Goal: Task Accomplishment & Management: Manage account settings

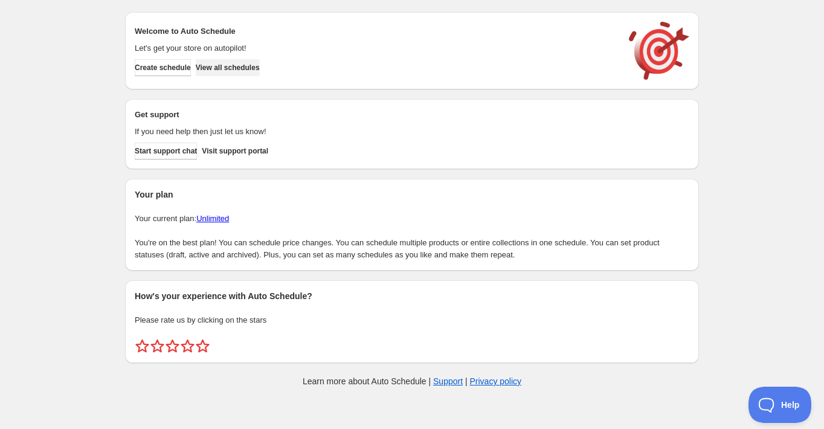
click at [231, 72] on button "View all schedules" at bounding box center [228, 67] width 64 height 17
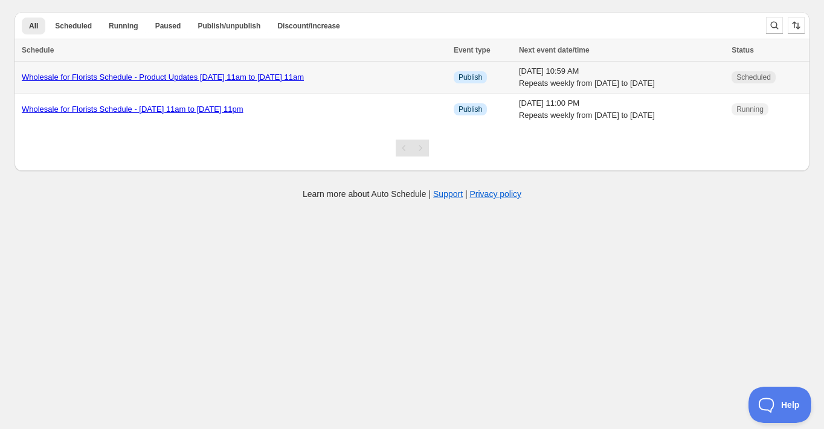
click at [240, 76] on link "Wholesale for Florists Schedule - Product Updates [DATE] 11am to [DATE] 11am" at bounding box center [163, 76] width 282 height 9
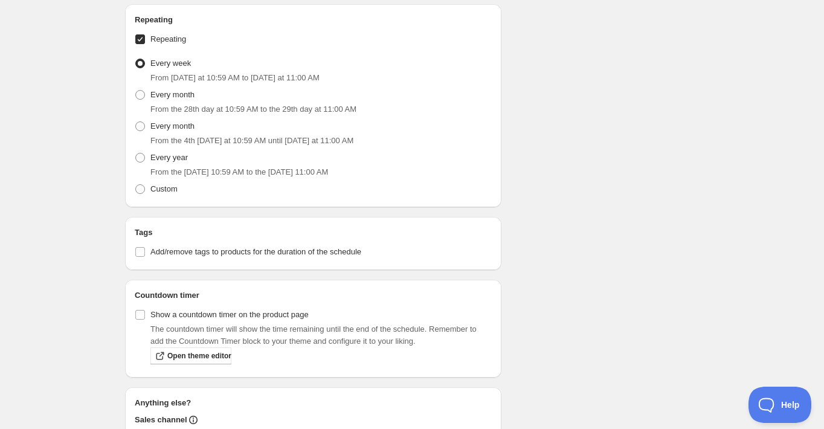
scroll to position [530, 0]
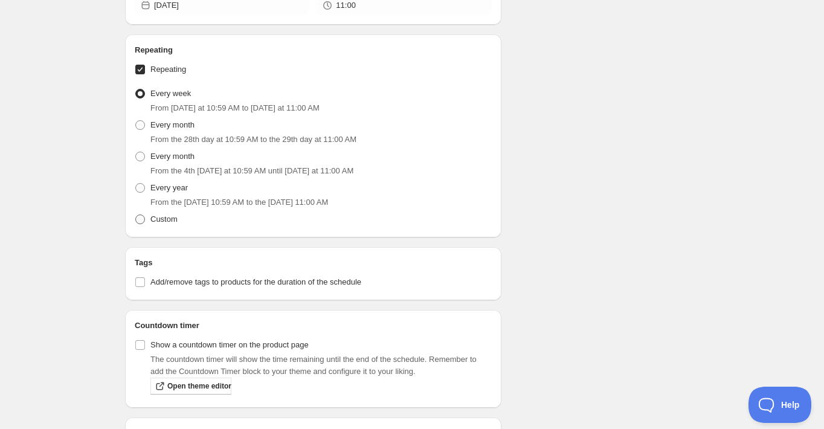
click at [141, 219] on span at bounding box center [140, 219] width 10 height 10
click at [136, 215] on input "Custom" at bounding box center [135, 214] width 1 height 1
radio input "true"
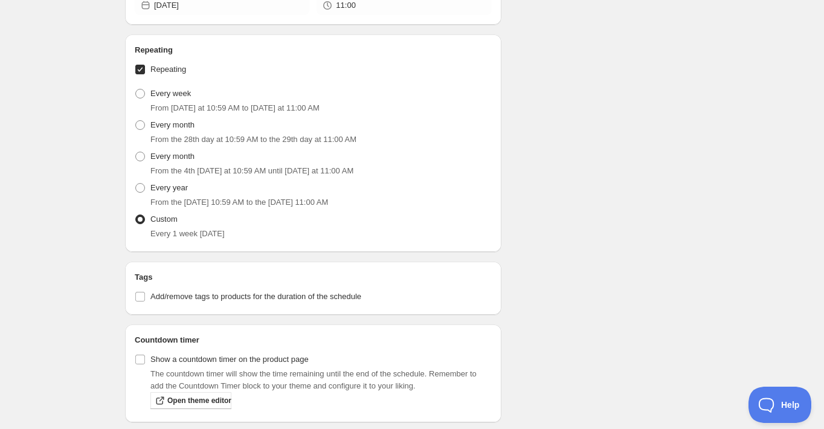
click at [141, 220] on span at bounding box center [140, 219] width 10 height 10
click at [136, 215] on input "Custom" at bounding box center [135, 214] width 1 height 1
click at [141, 94] on span at bounding box center [140, 94] width 10 height 10
click at [136, 89] on input "Every week" at bounding box center [135, 89] width 1 height 1
radio input "true"
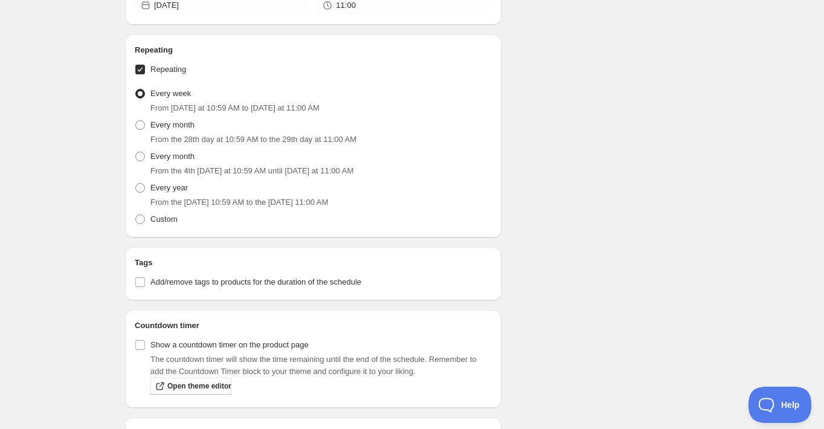
click at [141, 66] on input "Repeating" at bounding box center [140, 70] width 10 height 10
checkbox input "false"
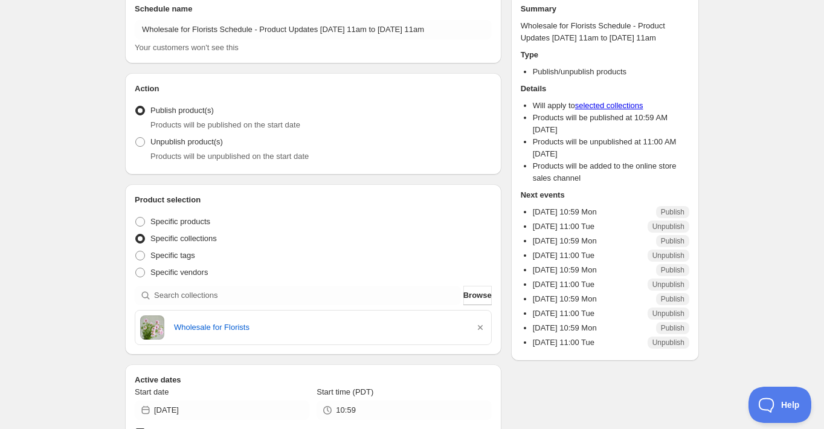
scroll to position [60, 0]
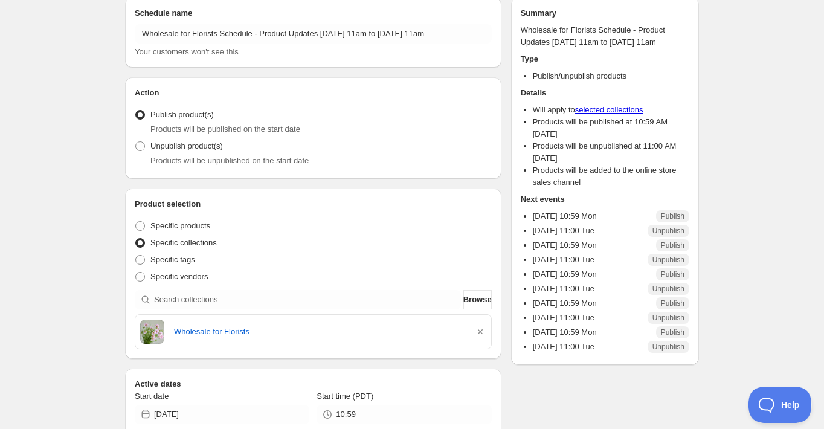
click at [559, 218] on p "[DATE] 10:59 Mon" at bounding box center [565, 216] width 64 height 12
click at [670, 217] on span "Publish" at bounding box center [673, 216] width 24 height 10
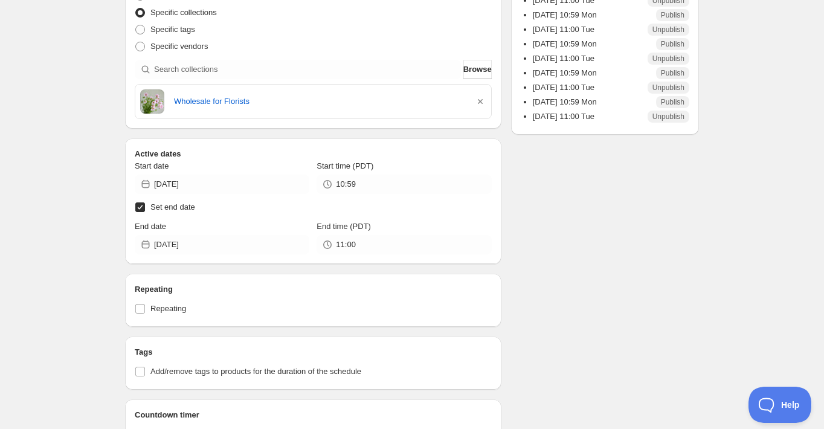
scroll to position [292, 0]
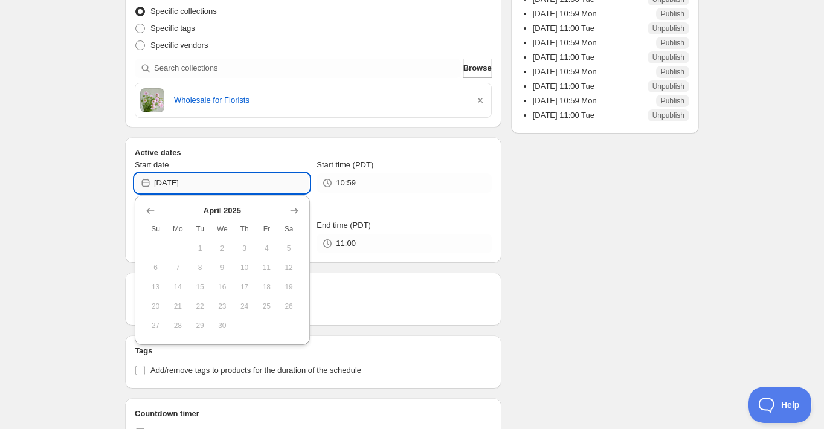
click at [207, 184] on input "[DATE]" at bounding box center [231, 182] width 155 height 19
click at [295, 208] on icon "Show next month, May 2025" at bounding box center [294, 211] width 8 height 6
click at [295, 208] on icon "Show next month, June 2025" at bounding box center [294, 211] width 8 height 6
click at [295, 208] on icon "Show next month, July 2025" at bounding box center [294, 211] width 8 height 6
click at [295, 208] on icon "Show next month, August 2025" at bounding box center [294, 211] width 8 height 6
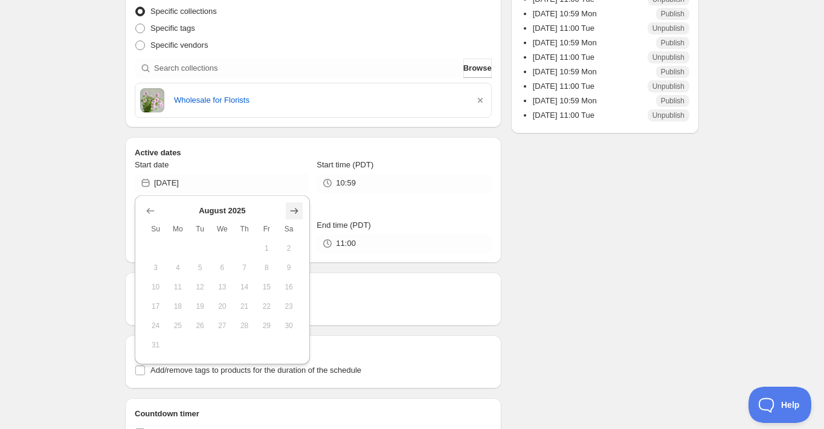
click at [295, 208] on icon "Show next month, September 2025" at bounding box center [294, 211] width 8 height 6
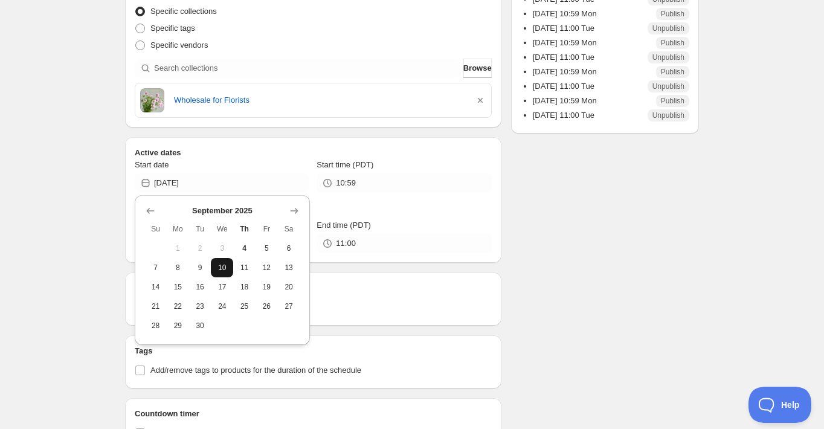
click at [217, 271] on span "10" at bounding box center [222, 268] width 13 height 10
type input "[DATE]"
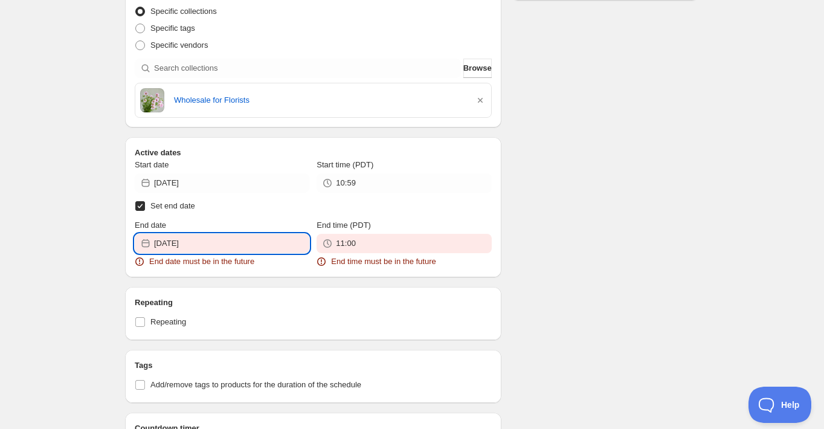
click at [219, 249] on input "[DATE]" at bounding box center [231, 243] width 155 height 19
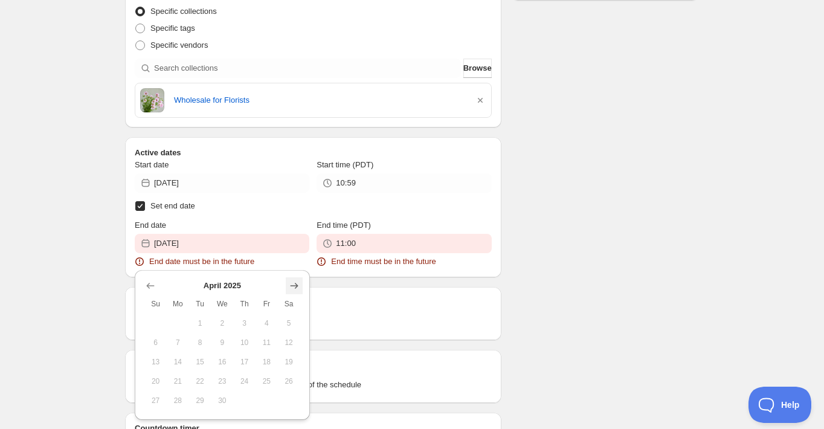
click at [298, 284] on icon "Show next month, May 2025" at bounding box center [294, 286] width 12 height 12
click at [298, 284] on icon "Show next month, June 2025" at bounding box center [294, 286] width 12 height 12
click at [298, 284] on icon "Show next month, July 2025" at bounding box center [294, 286] width 12 height 12
click at [298, 284] on icon "Show next month, August 2025" at bounding box center [294, 286] width 12 height 12
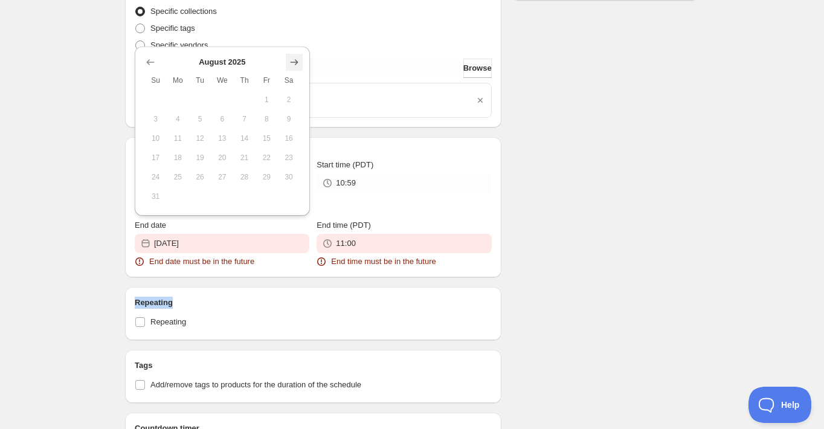
click at [298, 284] on div "Schedule name Wholesale for Florists Schedule - Product Updates [DATE] 11am to …" at bounding box center [313, 237] width 376 height 942
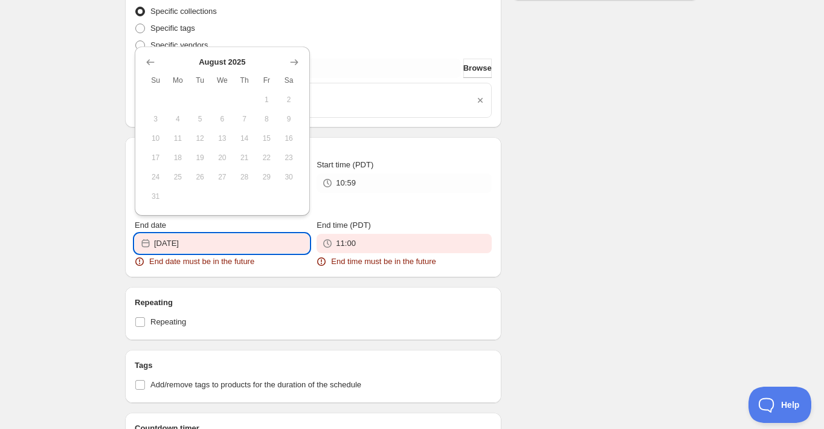
click at [269, 245] on input "[DATE]" at bounding box center [231, 243] width 155 height 19
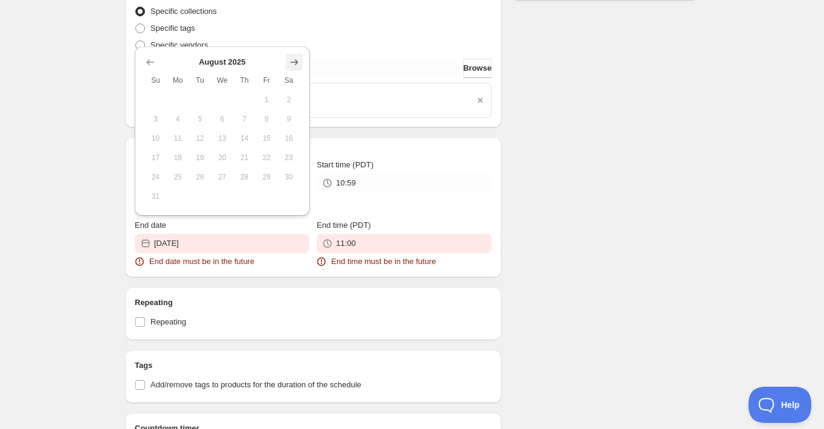
click at [295, 62] on icon "Show next month, September 2025" at bounding box center [294, 61] width 8 height 5
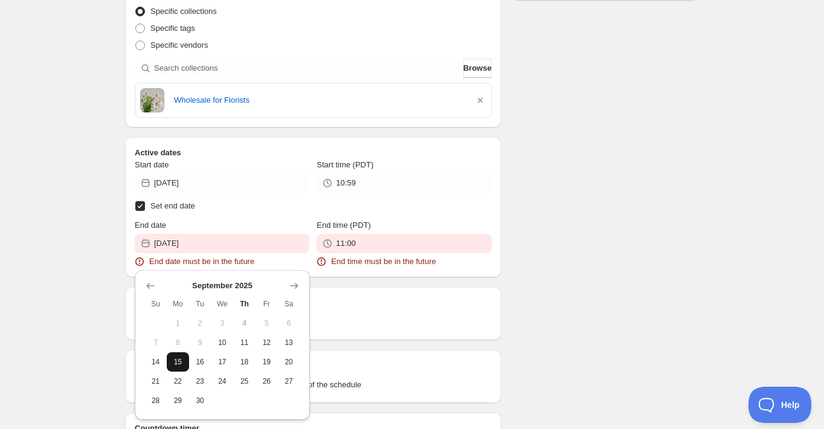
click at [181, 361] on span "15" at bounding box center [178, 362] width 13 height 10
type input "[DATE]"
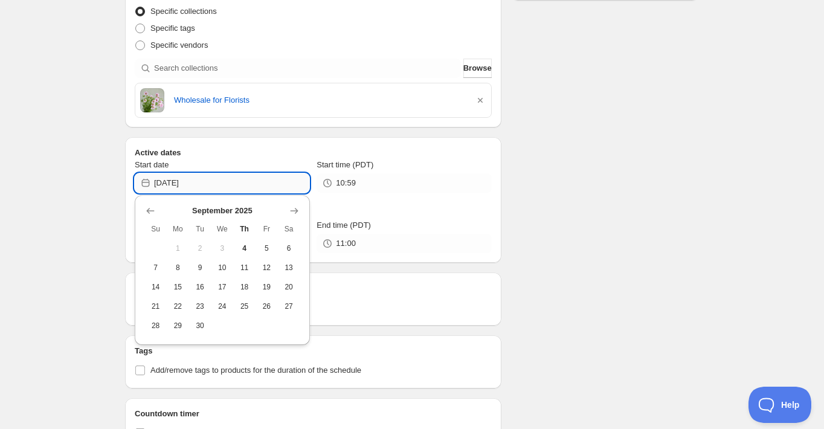
click at [211, 184] on input "[DATE]" at bounding box center [231, 182] width 155 height 19
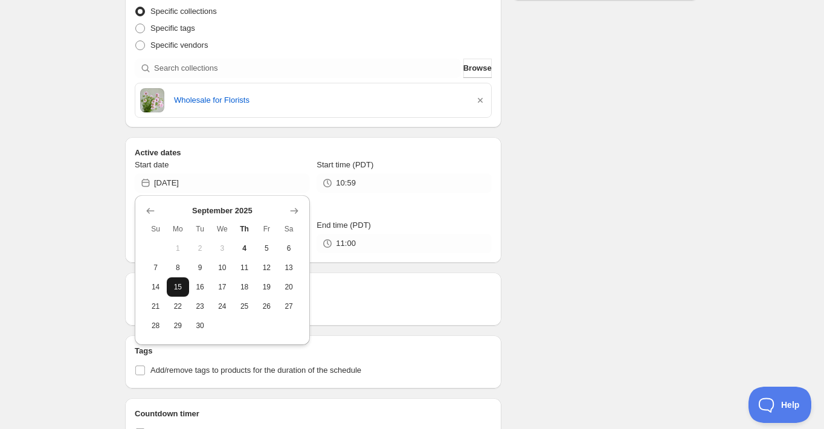
click at [180, 283] on span "15" at bounding box center [178, 287] width 13 height 10
type input "[DATE]"
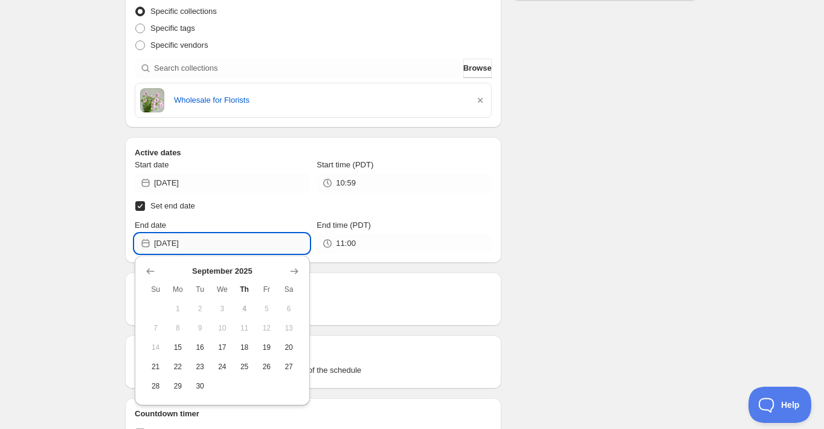
click at [207, 243] on input "[DATE]" at bounding box center [231, 243] width 155 height 19
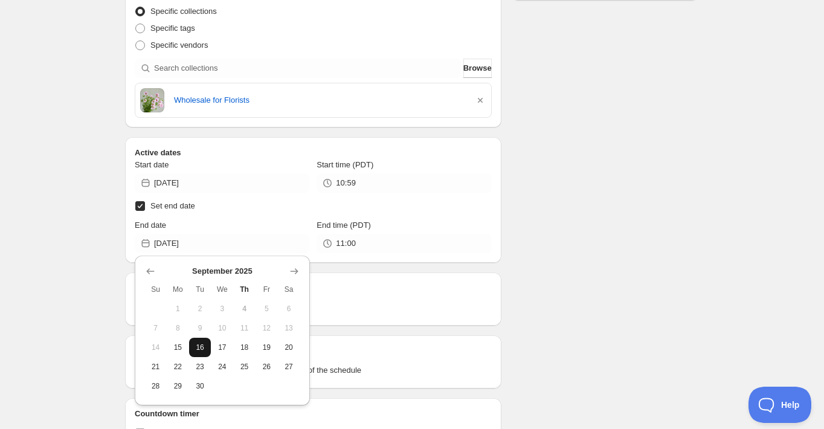
click at [195, 350] on span "16" at bounding box center [200, 347] width 13 height 10
type input "[DATE]"
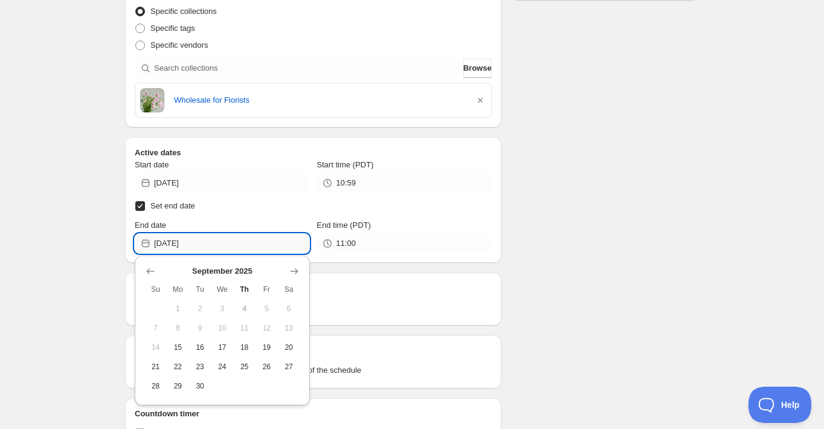
click at [239, 244] on input "[DATE]" at bounding box center [231, 243] width 155 height 19
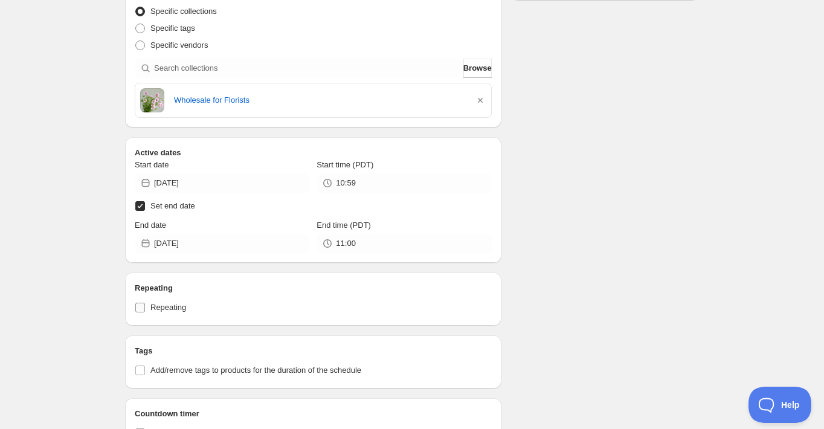
click at [145, 307] on span at bounding box center [140, 307] width 11 height 11
click at [145, 307] on input "Repeating" at bounding box center [140, 308] width 10 height 10
checkbox input "true"
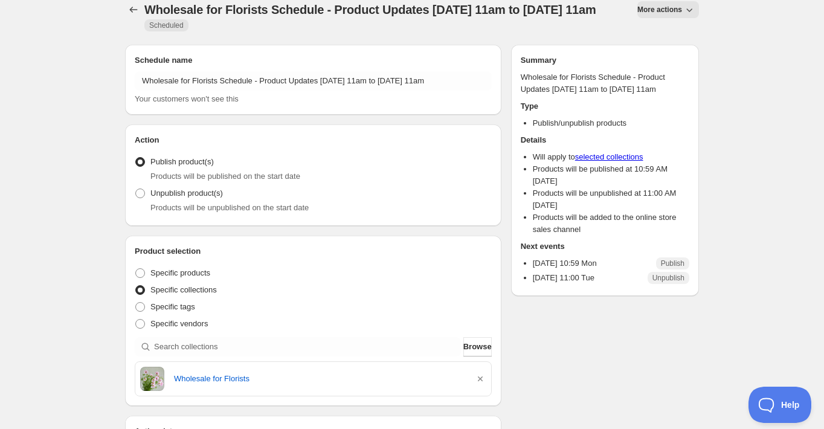
scroll to position [0, 0]
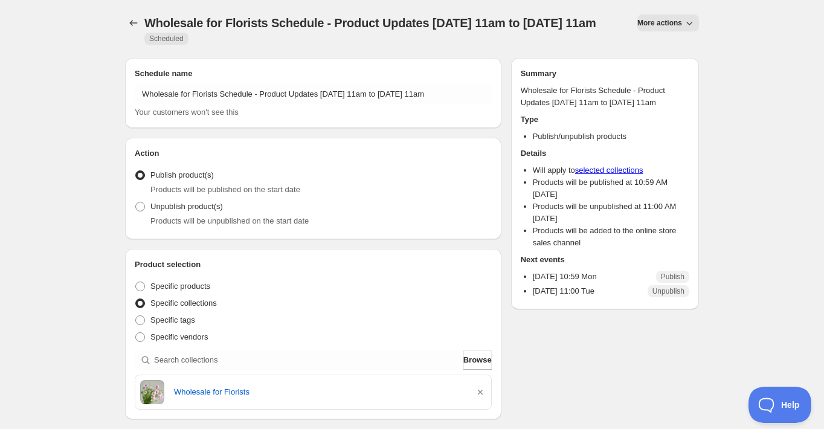
click at [183, 40] on span "Scheduled" at bounding box center [166, 39] width 34 height 10
click at [637, 22] on button "More actions" at bounding box center [668, 22] width 62 height 17
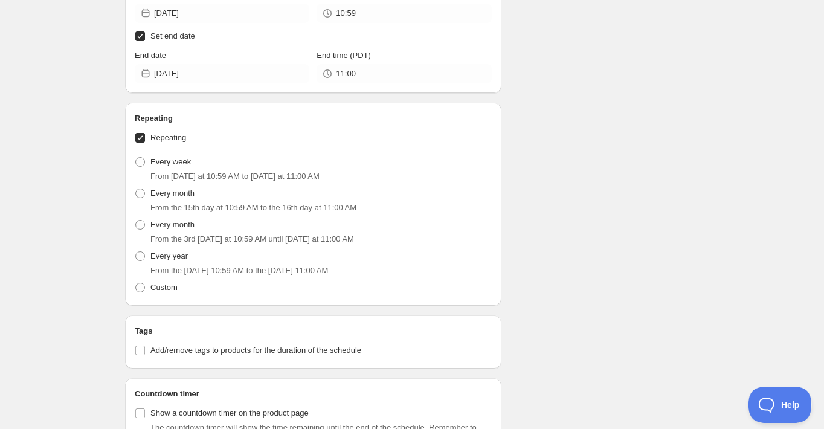
scroll to position [491, 0]
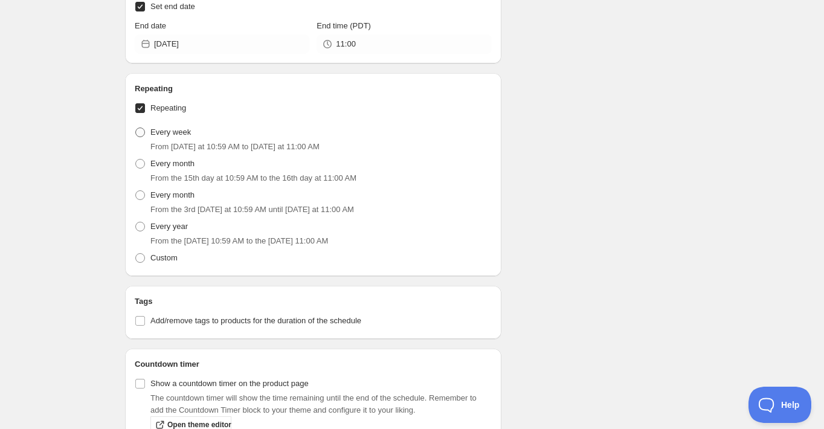
click at [144, 132] on span at bounding box center [140, 132] width 10 height 10
click at [136, 128] on input "Every week" at bounding box center [135, 127] width 1 height 1
radio input "true"
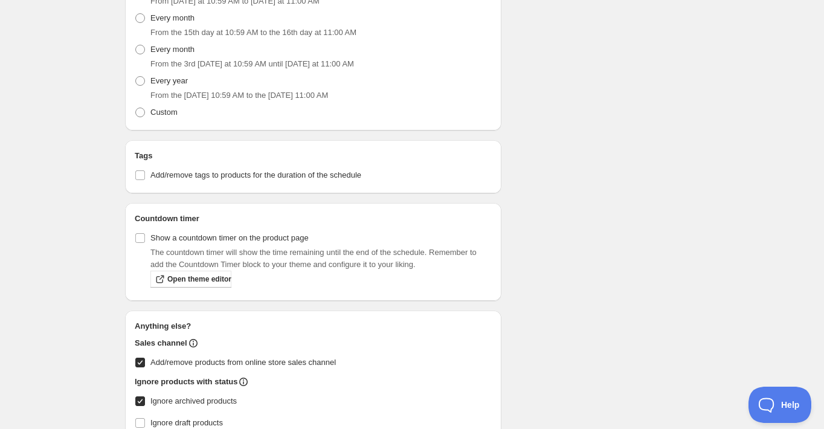
scroll to position [637, 0]
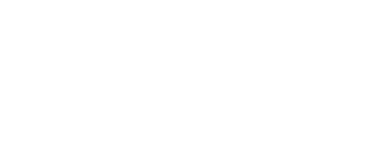
select select "week"
